Goal: Find specific page/section: Find specific page/section

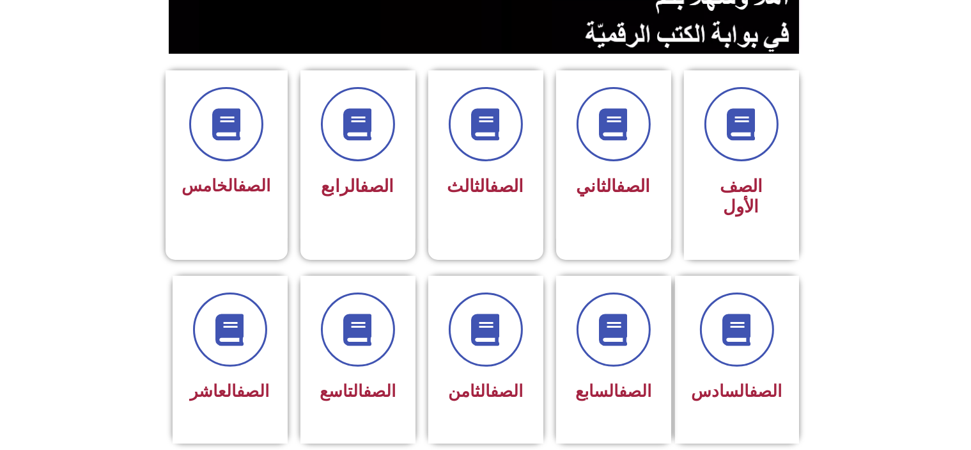
scroll to position [292, 0]
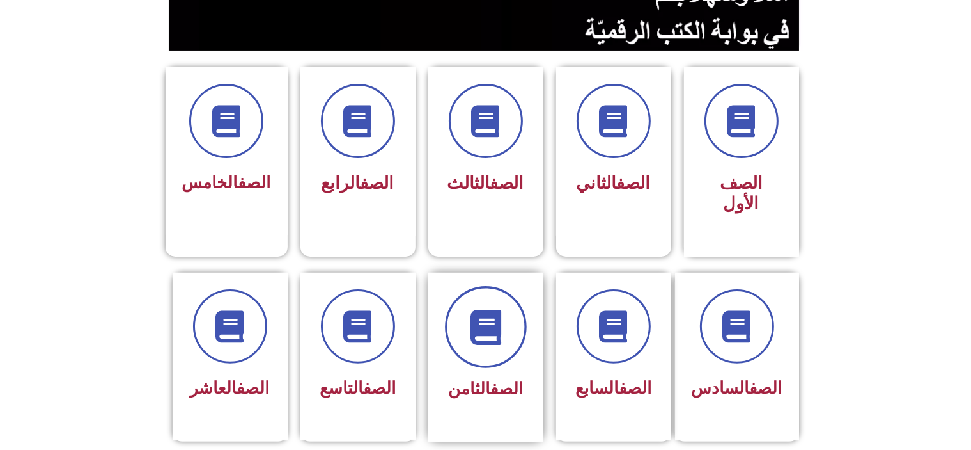
click at [512, 305] on span at bounding box center [486, 327] width 82 height 82
click at [477, 375] on div "الصف الثامن" at bounding box center [486, 388] width 81 height 31
click at [479, 379] on span "الصف الثامن" at bounding box center [485, 388] width 75 height 19
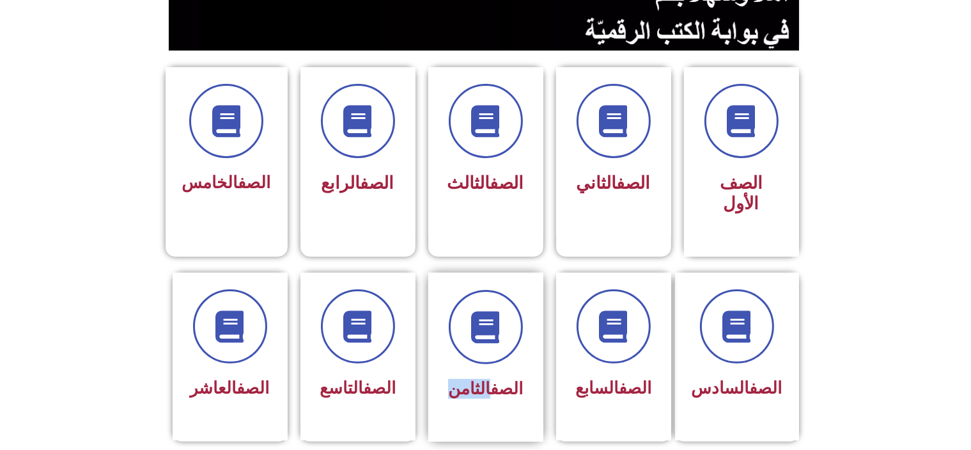
click at [479, 379] on span "الصف الثامن" at bounding box center [485, 388] width 75 height 19
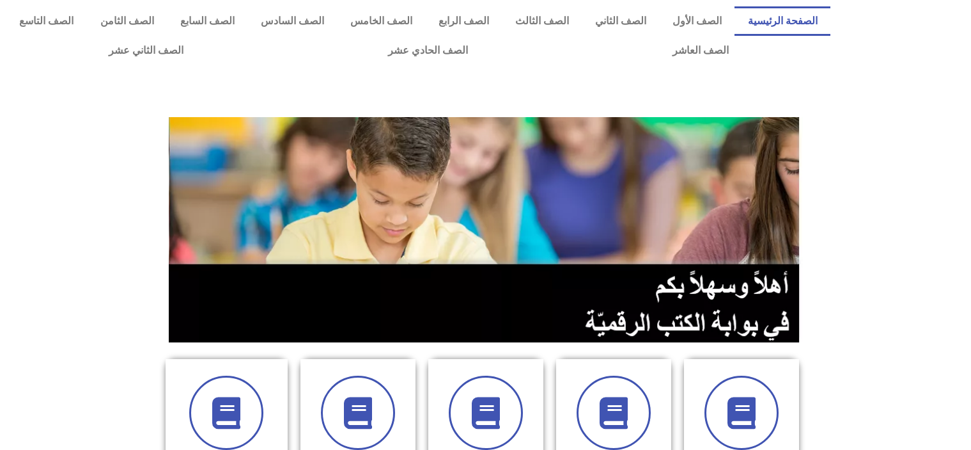
scroll to position [292, 0]
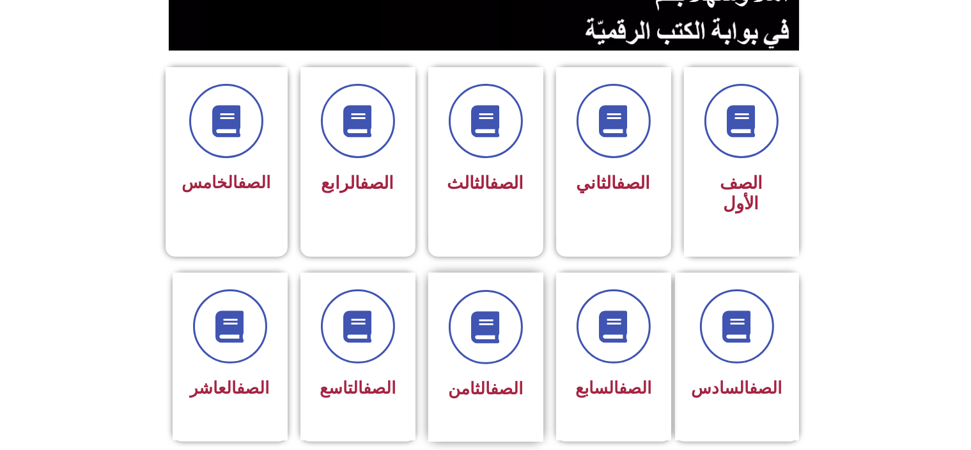
click at [508, 373] on div "الصف الثامن" at bounding box center [486, 388] width 81 height 31
click at [506, 373] on div "الصف الثامن" at bounding box center [486, 388] width 81 height 31
click at [505, 376] on div "الصف الثامن" at bounding box center [486, 388] width 81 height 31
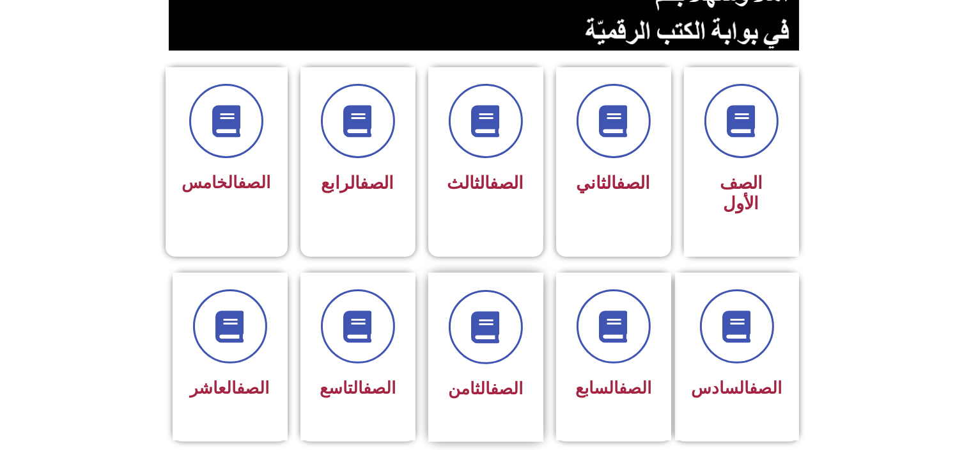
click at [505, 376] on div "الصف الثامن" at bounding box center [486, 388] width 81 height 31
click at [505, 378] on div "الصف الثامن" at bounding box center [486, 388] width 81 height 31
click at [486, 322] on icon at bounding box center [485, 326] width 35 height 35
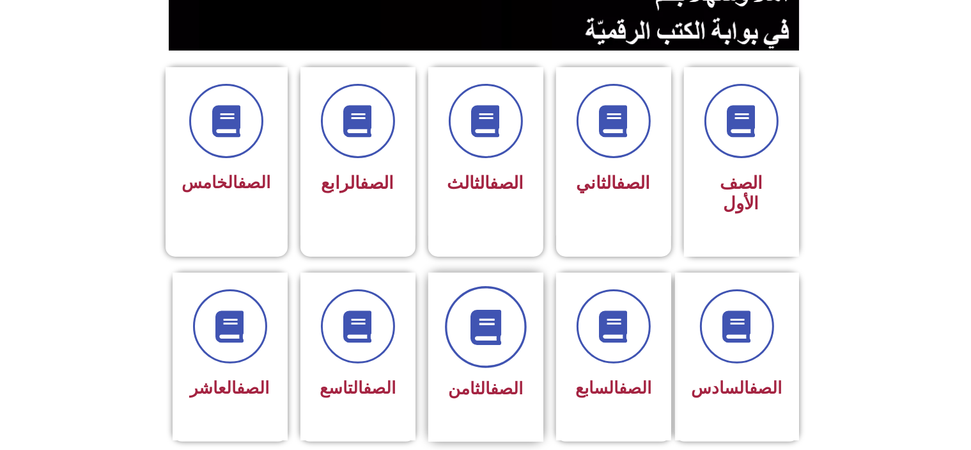
click at [486, 322] on icon at bounding box center [485, 326] width 35 height 35
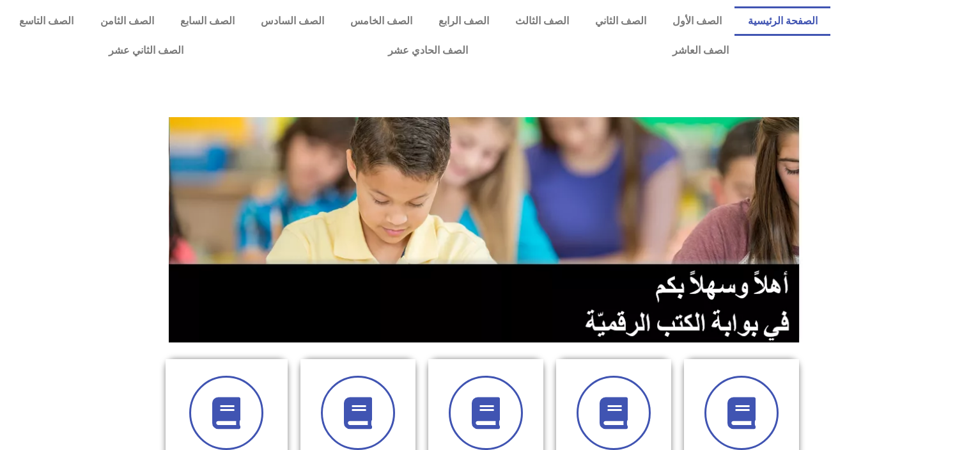
scroll to position [292, 0]
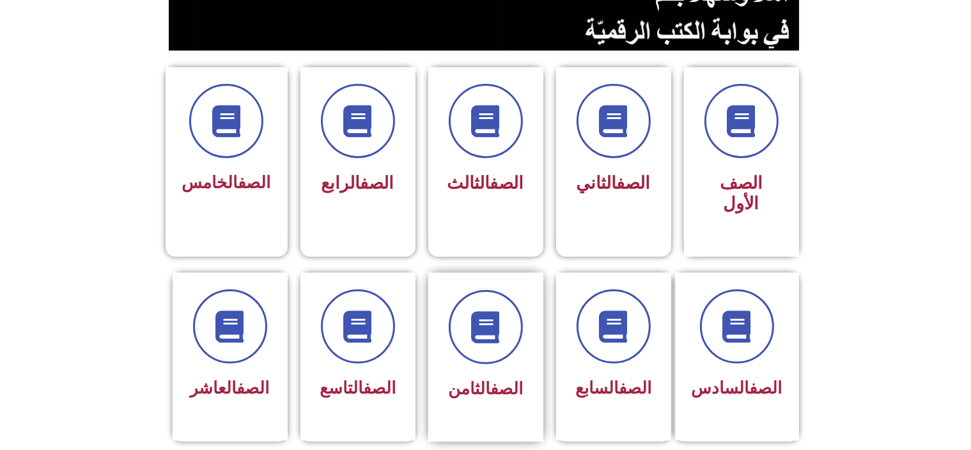
click at [476, 373] on div "الصف الثامن" at bounding box center [486, 388] width 81 height 31
click at [491, 317] on icon at bounding box center [485, 326] width 35 height 35
click at [512, 379] on link "الصف" at bounding box center [506, 388] width 33 height 19
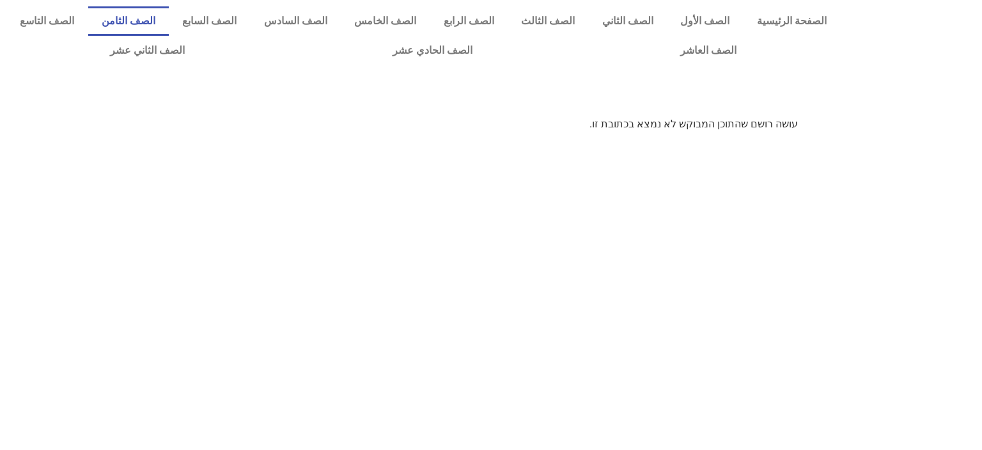
click at [169, 19] on link "الصف الثامن" at bounding box center [128, 20] width 81 height 29
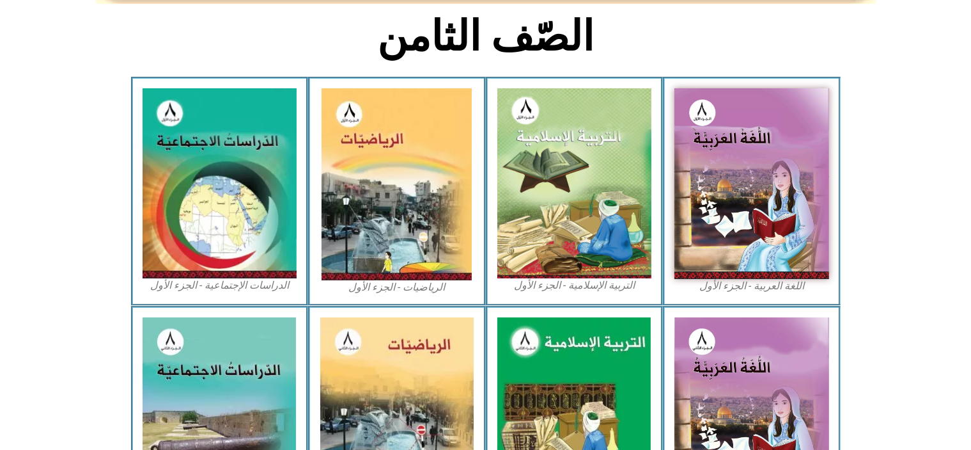
scroll to position [319, 0]
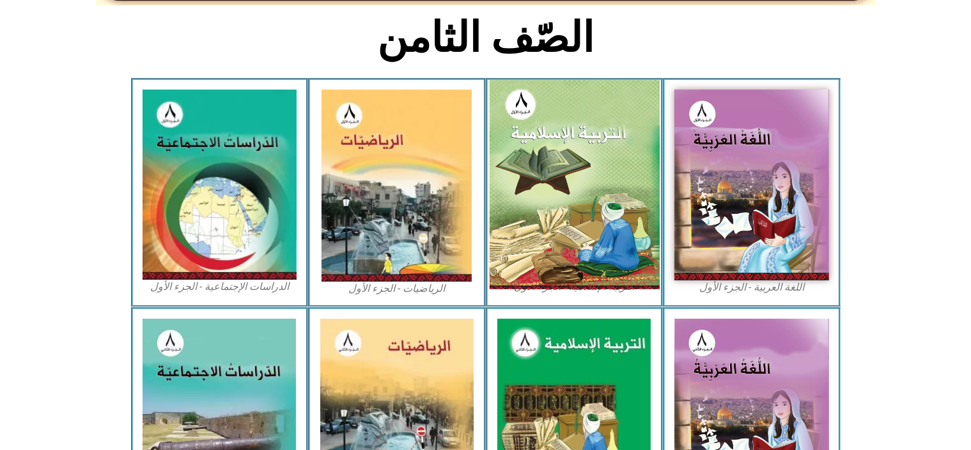
click at [558, 221] on img at bounding box center [574, 184] width 170 height 209
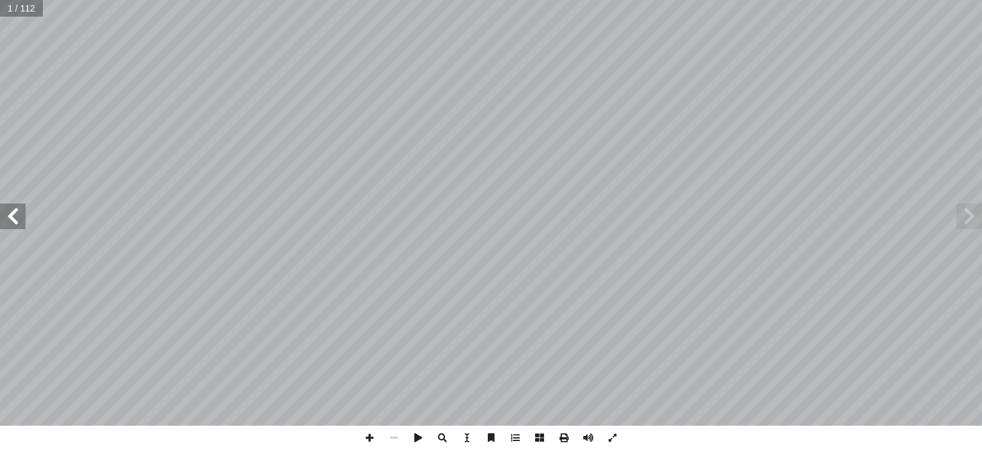
click at [18, 223] on span at bounding box center [13, 216] width 26 height 26
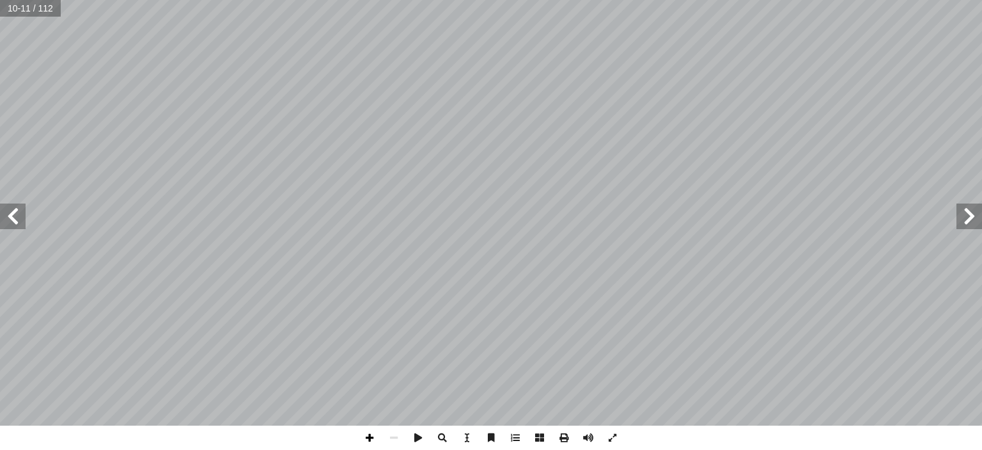
click at [372, 442] on span at bounding box center [369, 437] width 24 height 24
